Goal: Information Seeking & Learning: Learn about a topic

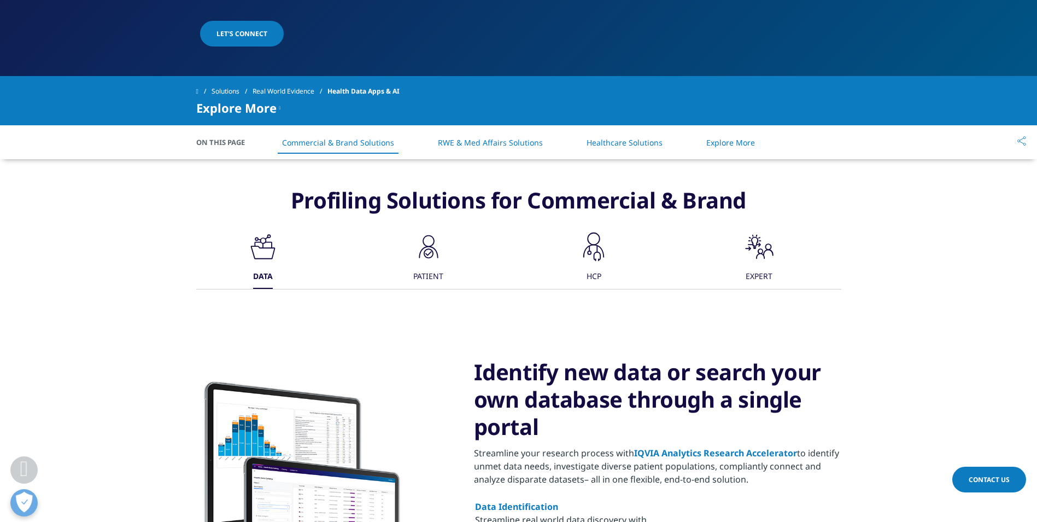
scroll to position [383, 0]
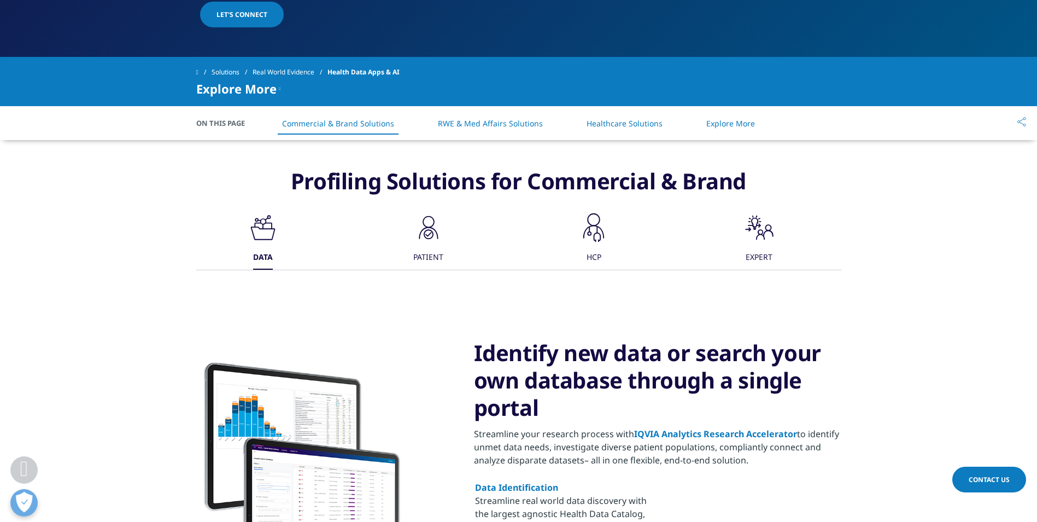
click at [433, 234] on icon at bounding box center [429, 234] width 10 height 10
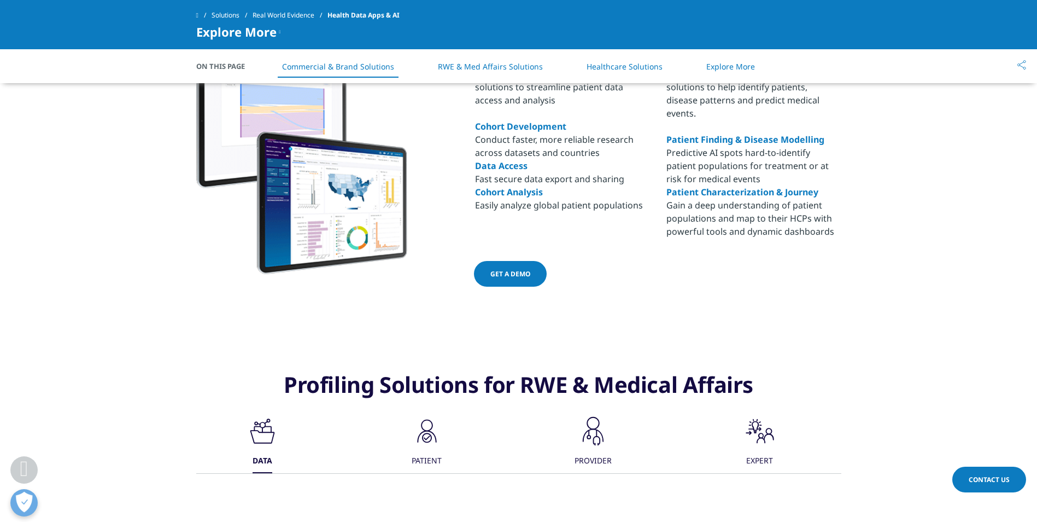
scroll to position [602, 0]
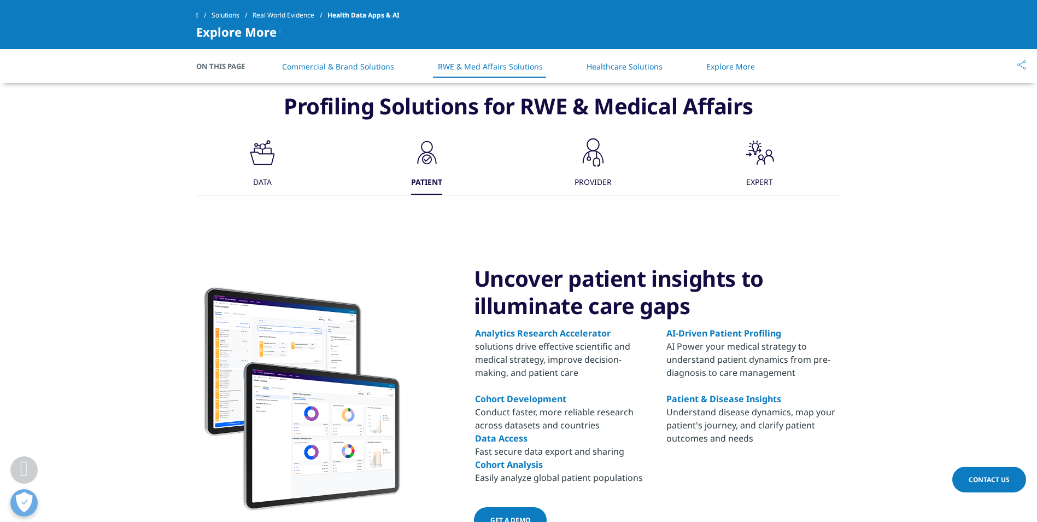
scroll to position [875, 0]
click at [458, 65] on link "RWE & Med Affairs Solutions" at bounding box center [490, 66] width 105 height 10
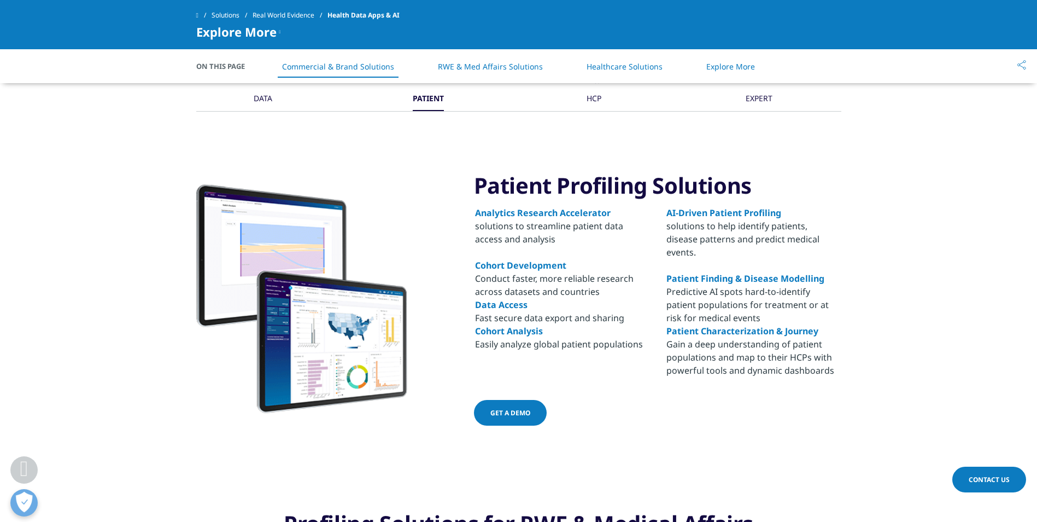
scroll to position [456, 0]
